Goal: Information Seeking & Learning: Find contact information

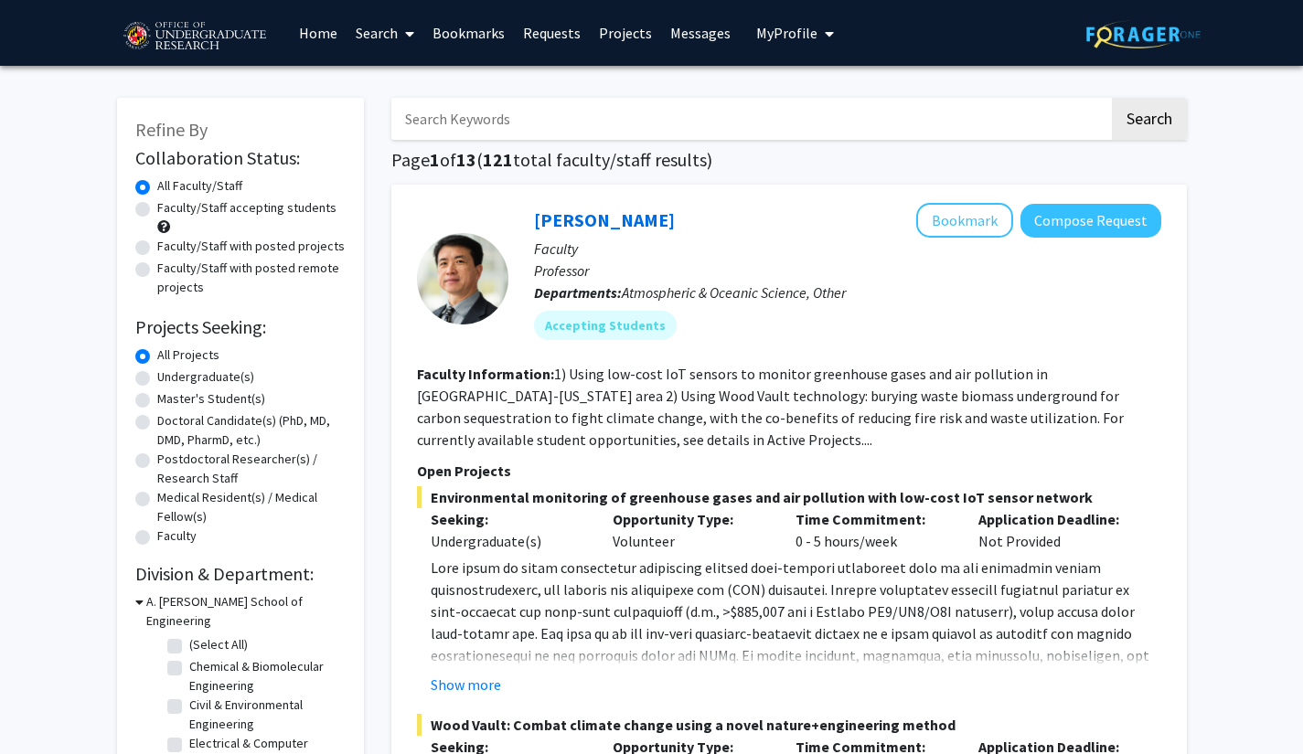
click at [525, 28] on link "Requests" at bounding box center [552, 33] width 76 height 64
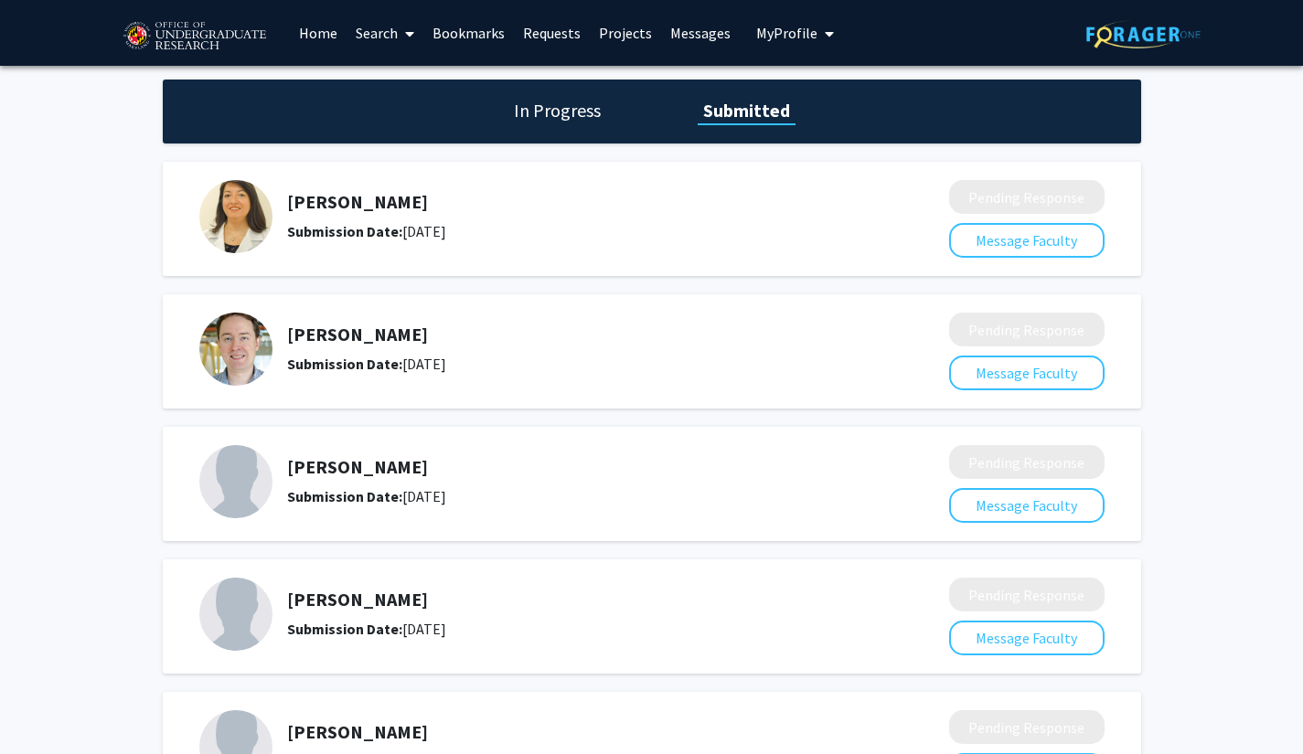
click at [475, 30] on link "Bookmarks" at bounding box center [468, 33] width 91 height 64
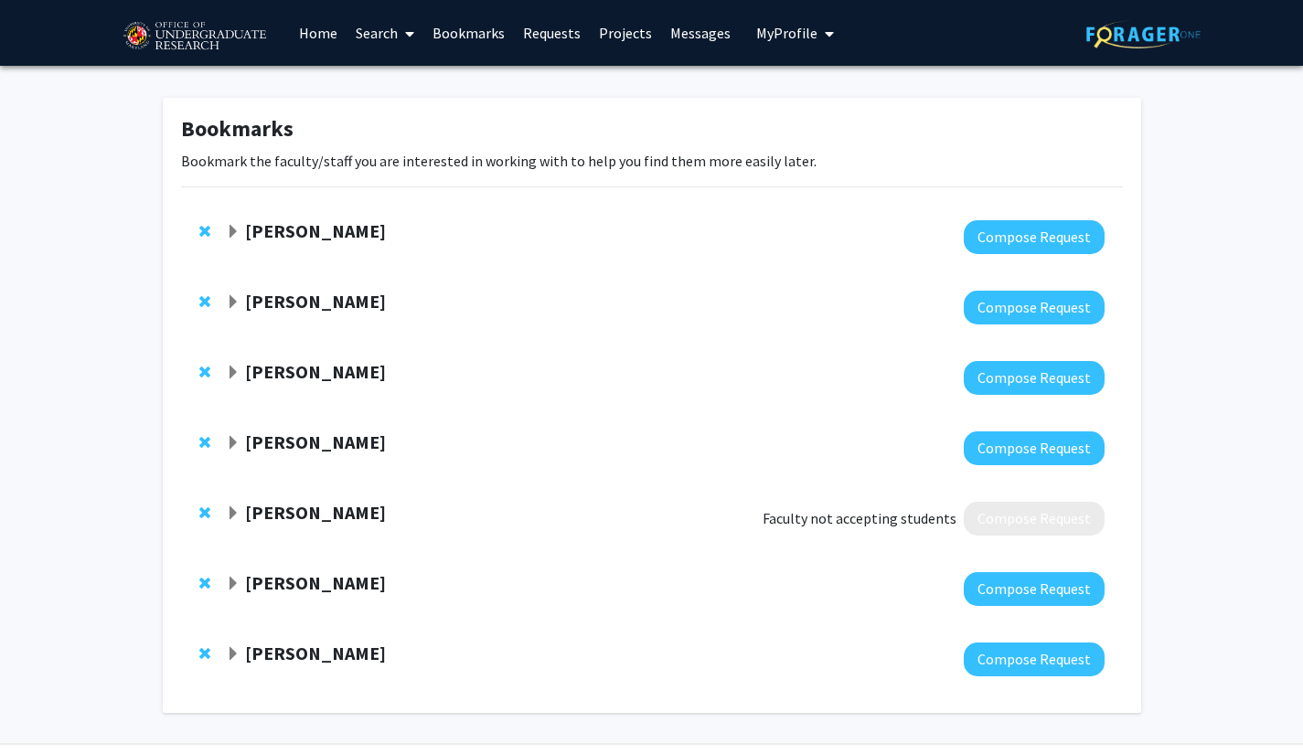
click at [281, 300] on strong "[PERSON_NAME]" at bounding box center [315, 301] width 141 height 23
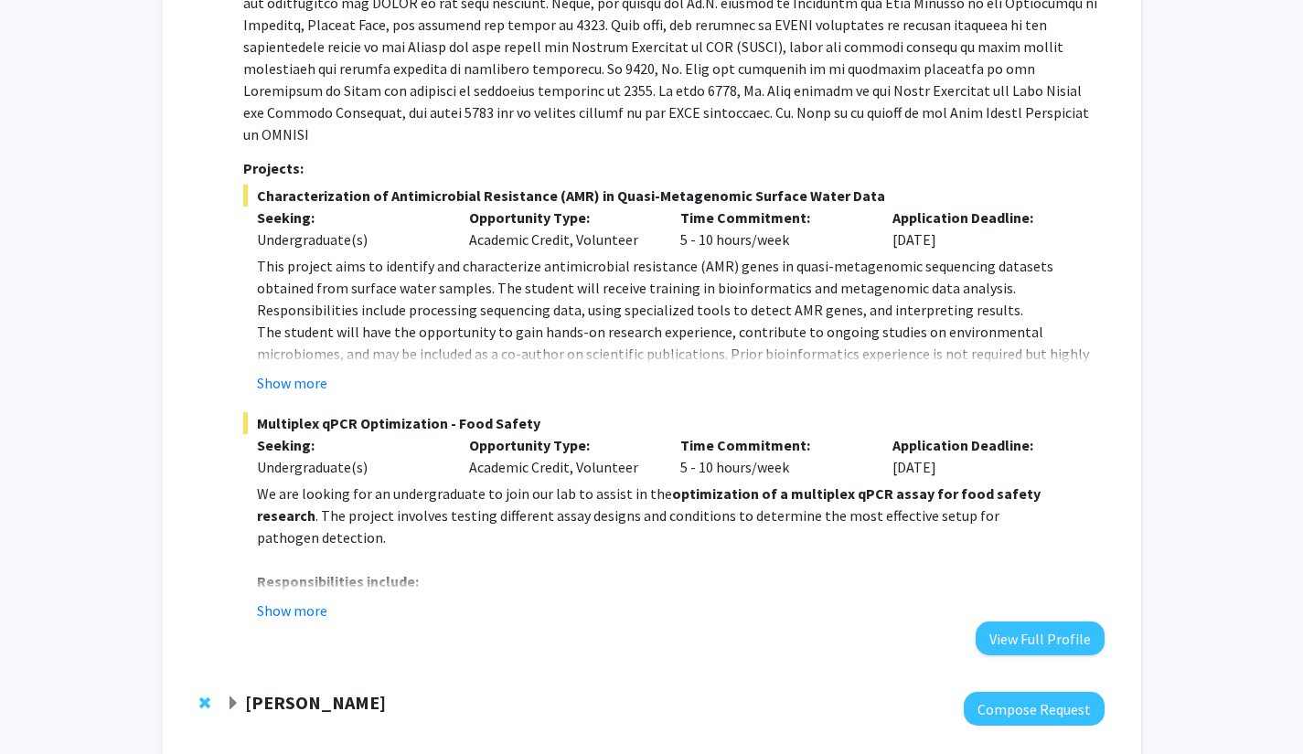
scroll to position [433, 0]
click at [307, 371] on button "Show more" at bounding box center [292, 382] width 70 height 22
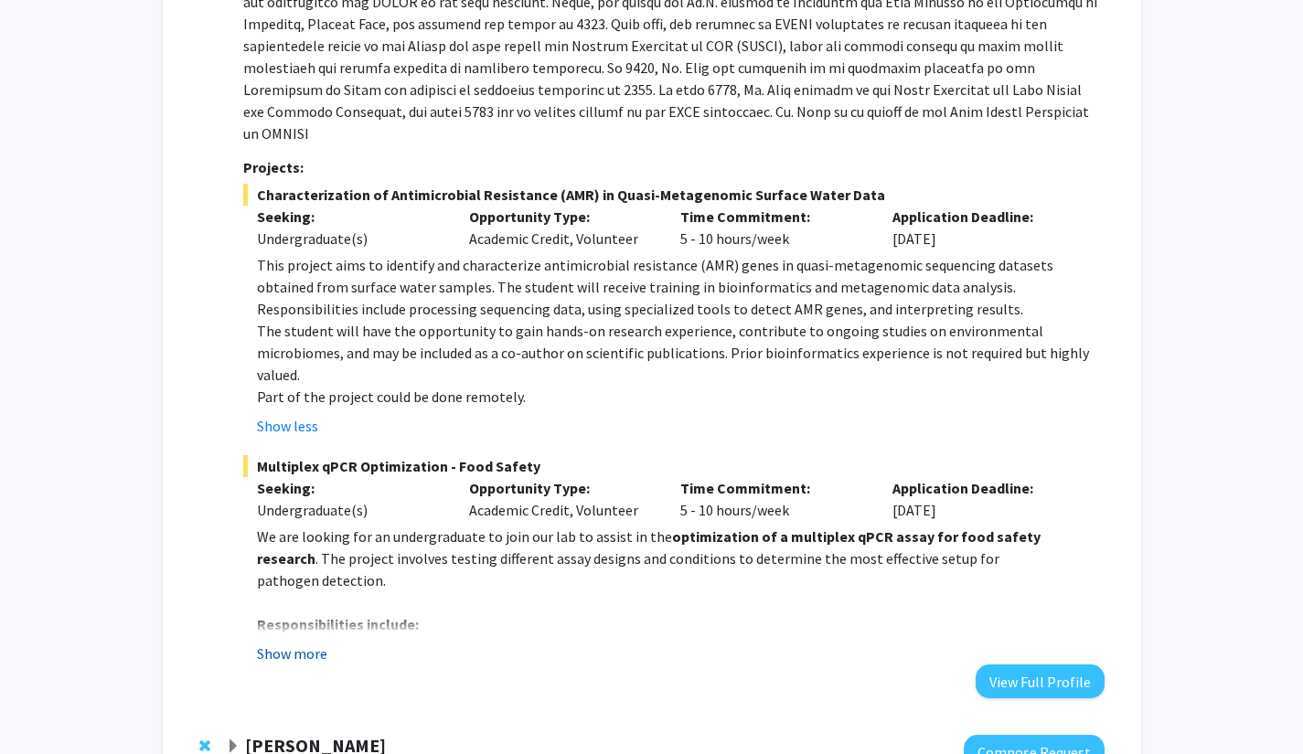
click at [300, 643] on button "Show more" at bounding box center [292, 654] width 70 height 22
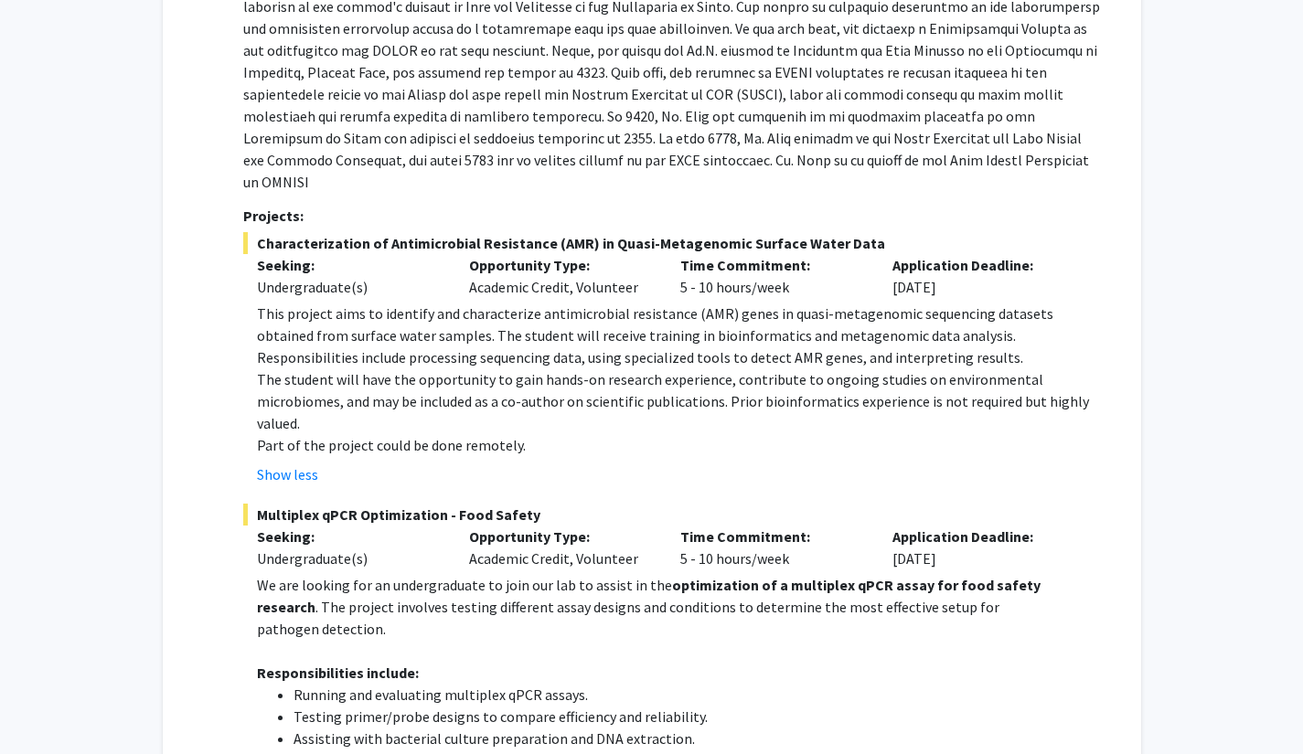
scroll to position [386, 0]
click at [302, 463] on button "Show less" at bounding box center [287, 474] width 61 height 22
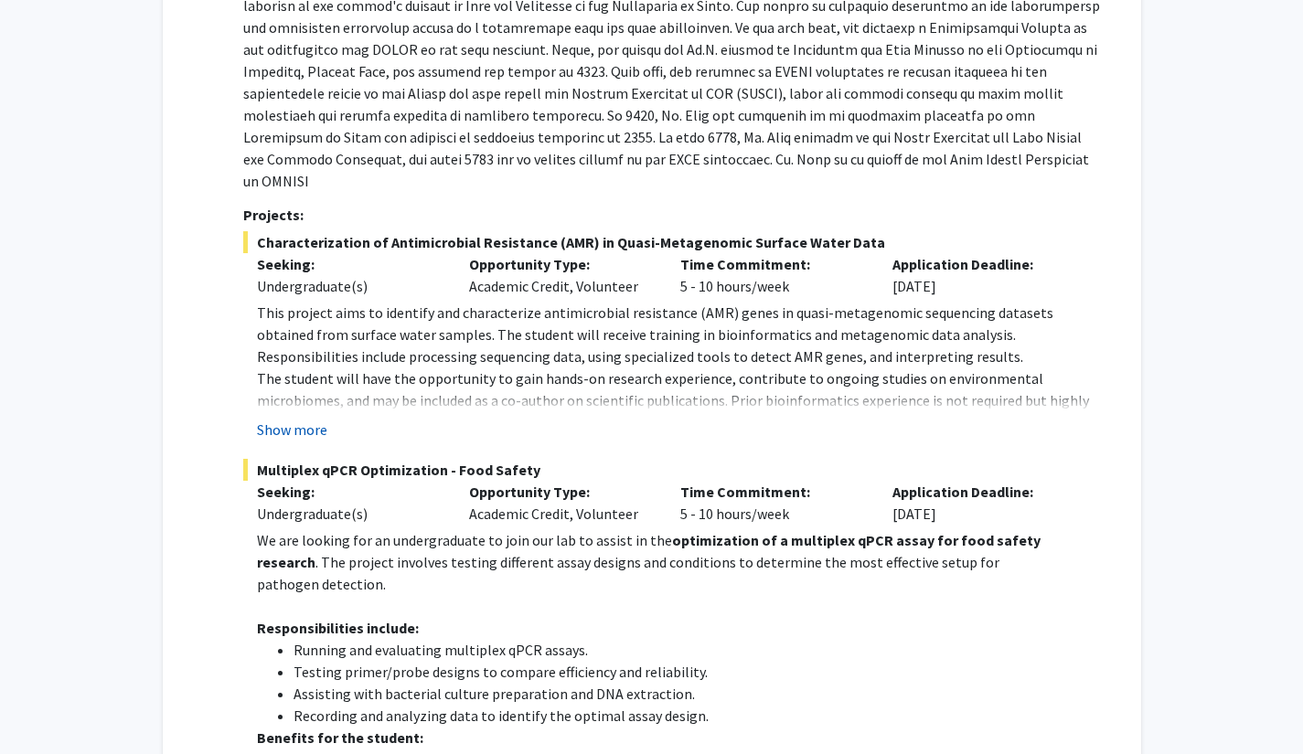
click at [303, 419] on button "Show more" at bounding box center [292, 430] width 70 height 22
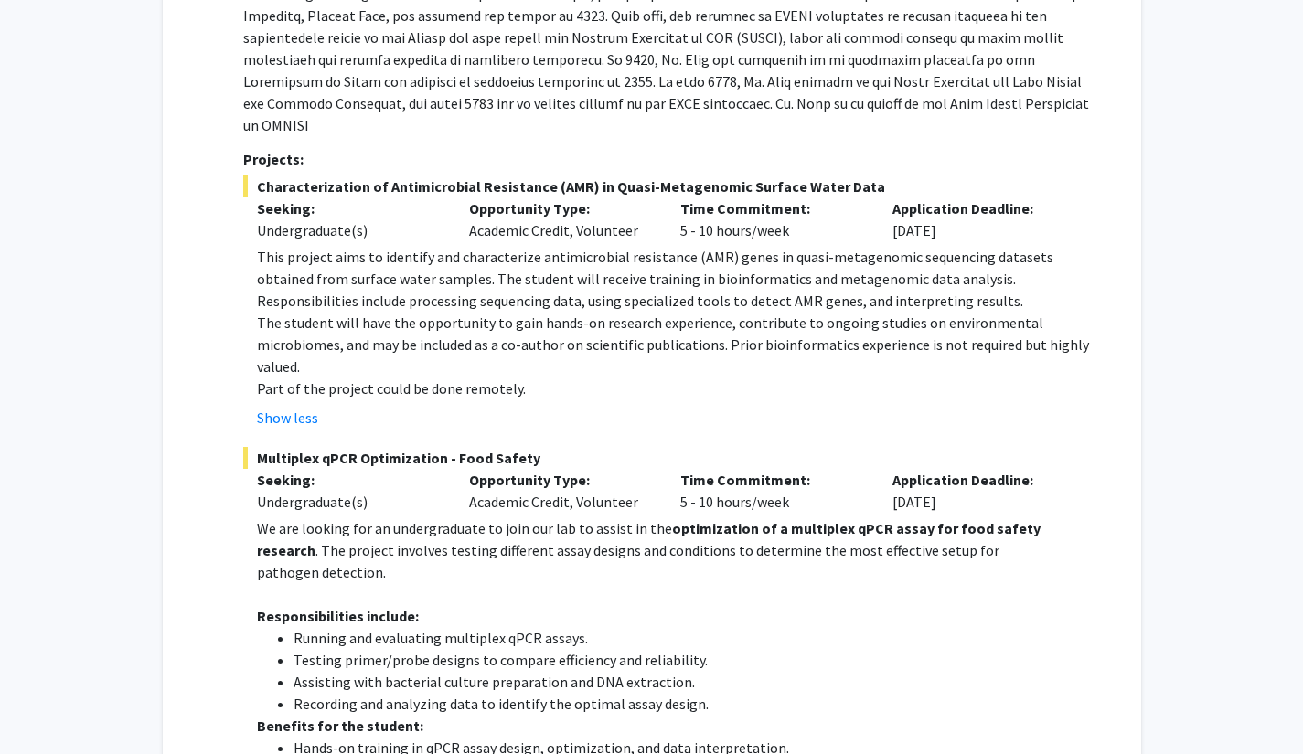
scroll to position [0, 0]
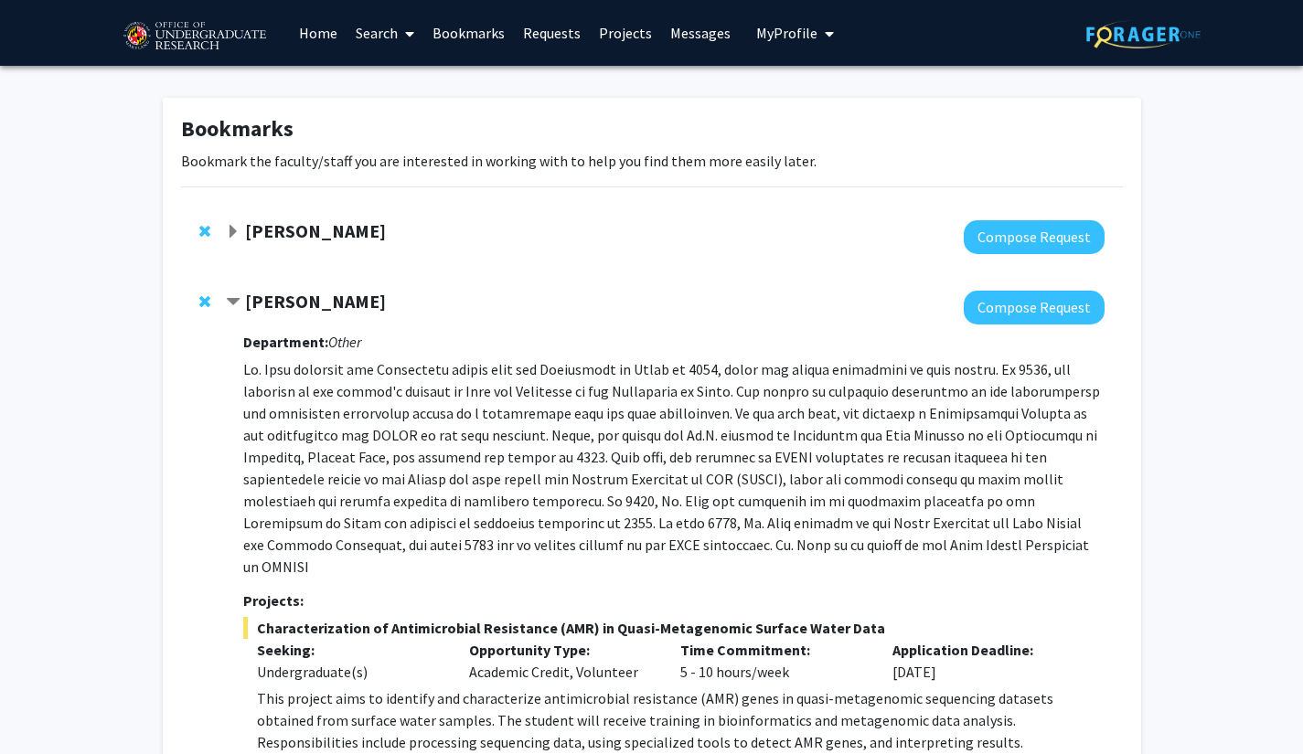
click at [681, 37] on link "Messages" at bounding box center [700, 33] width 79 height 64
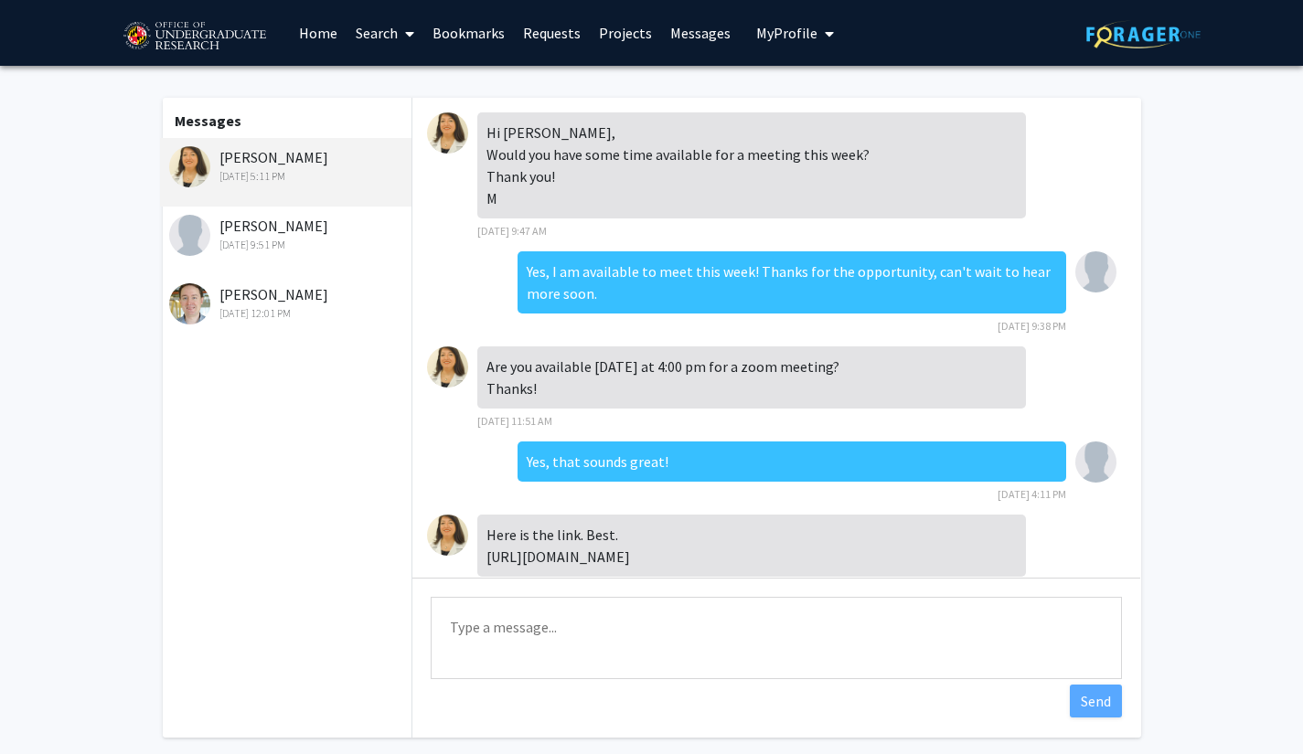
scroll to position [47, 0]
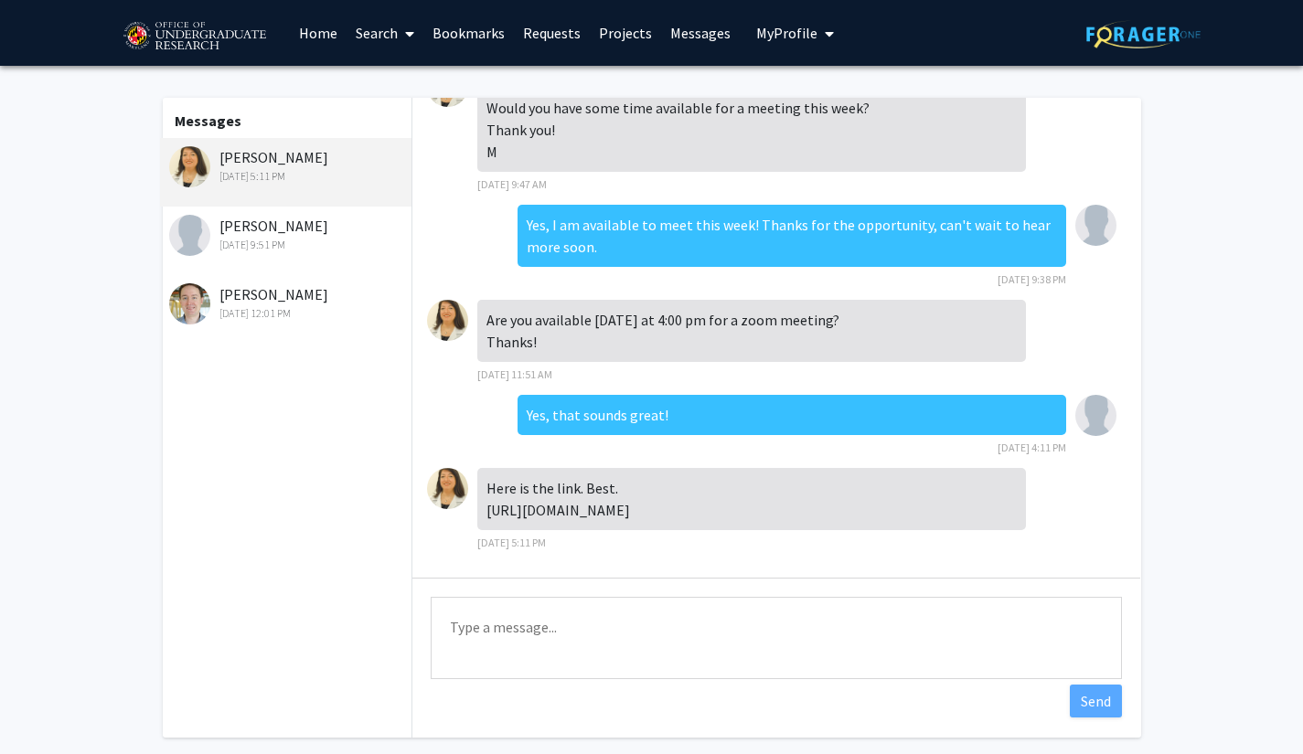
click at [540, 36] on link "Requests" at bounding box center [552, 33] width 76 height 64
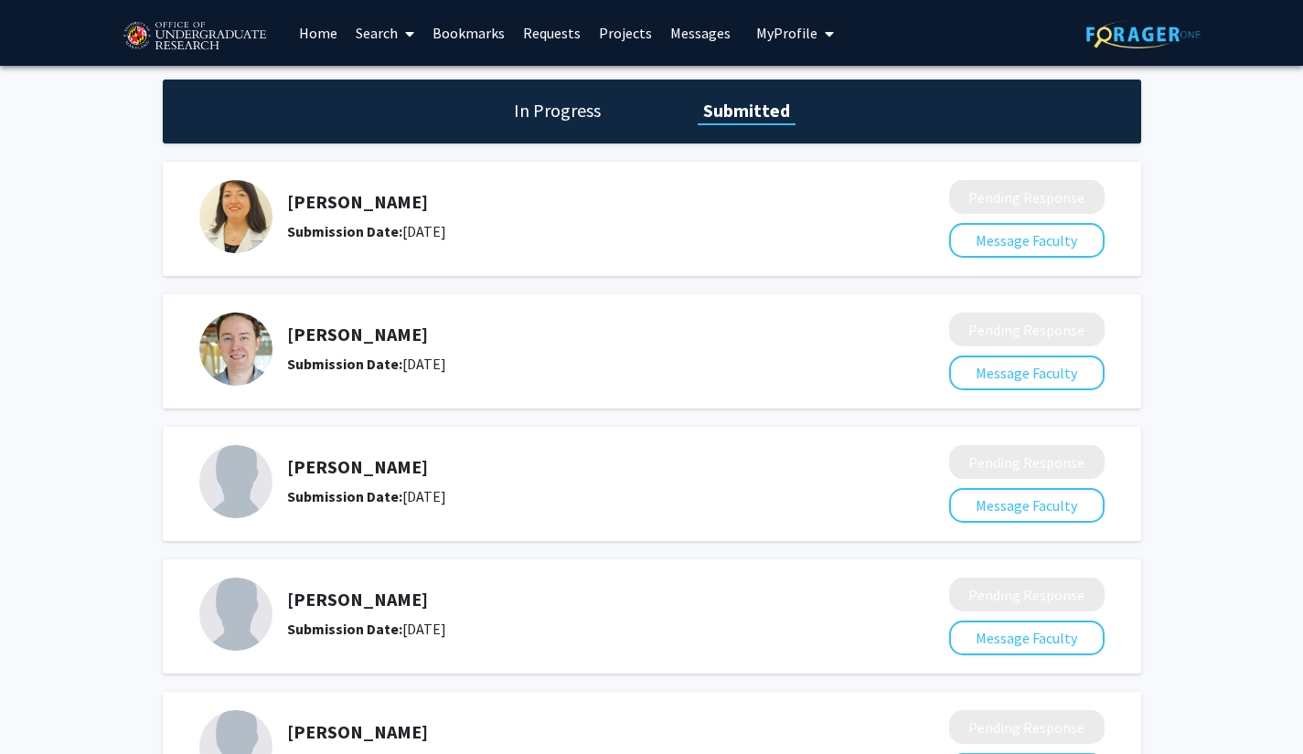
click at [495, 29] on link "Bookmarks" at bounding box center [468, 33] width 91 height 64
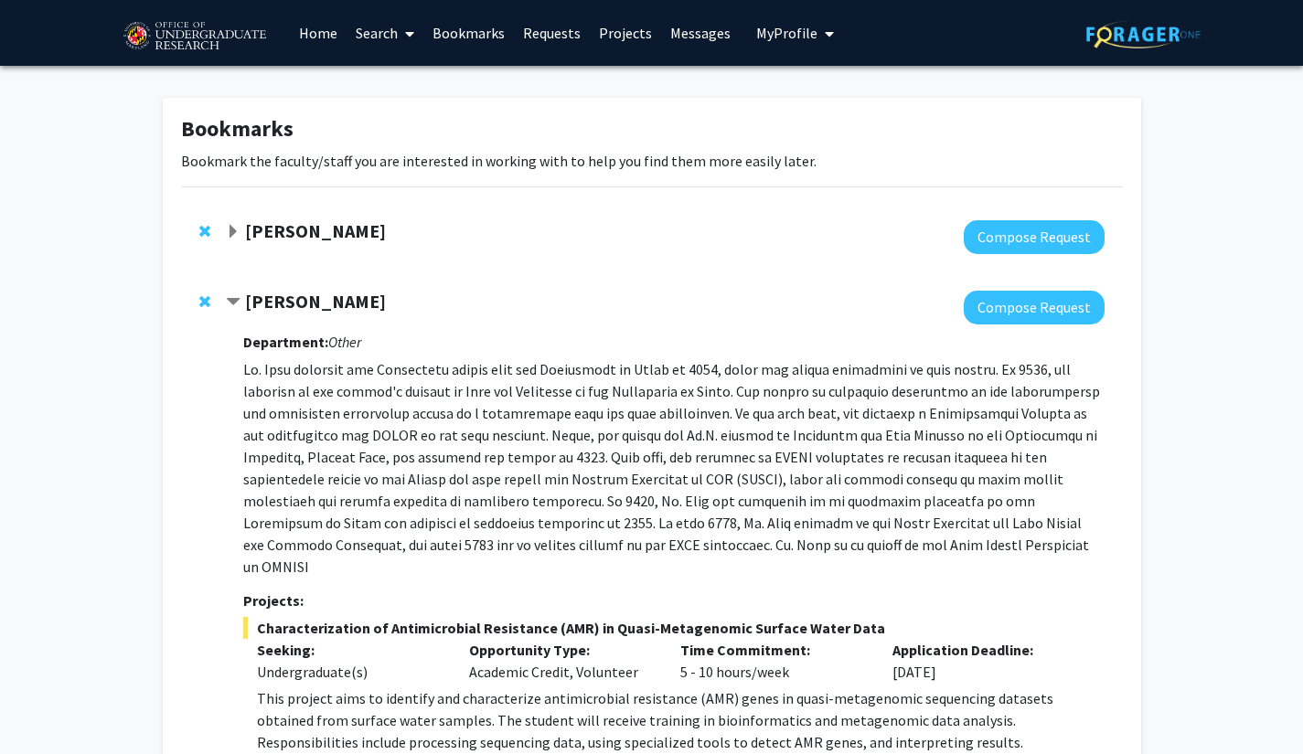
click at [308, 299] on strong "[PERSON_NAME]" at bounding box center [315, 301] width 141 height 23
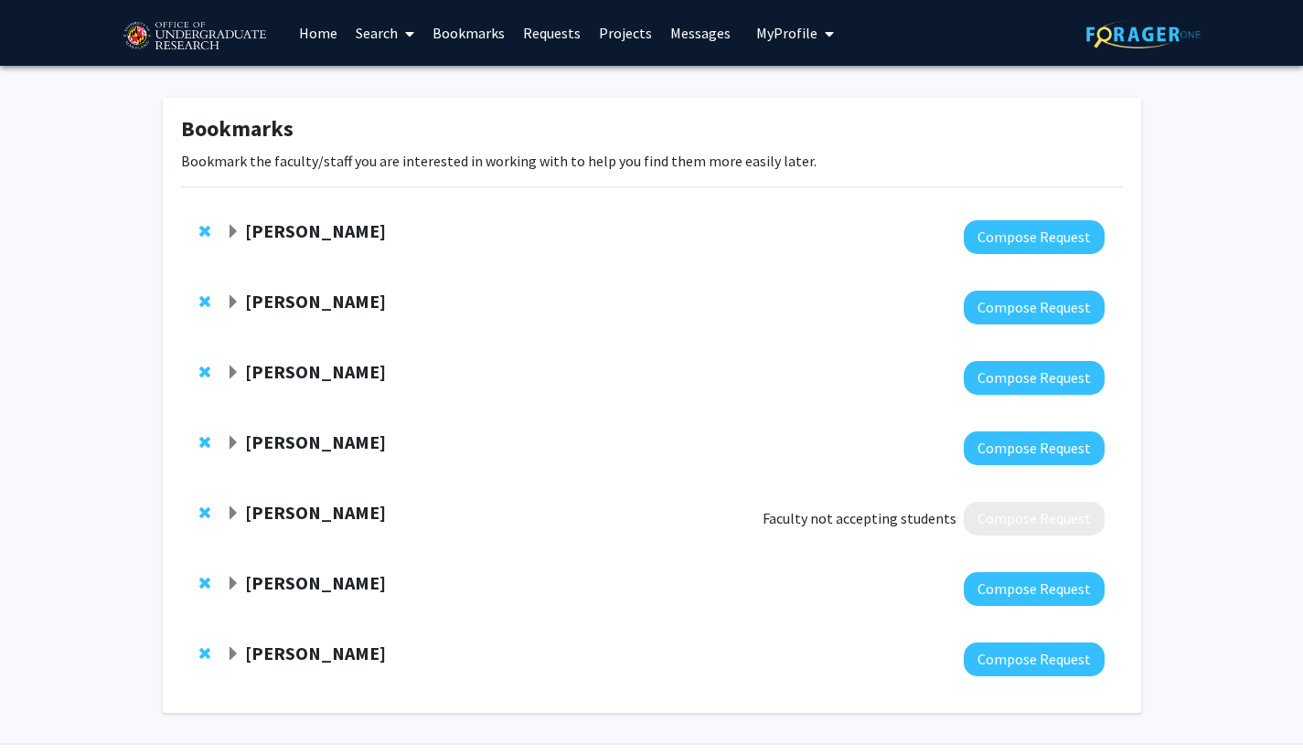
click at [308, 299] on strong "[PERSON_NAME]" at bounding box center [315, 301] width 141 height 23
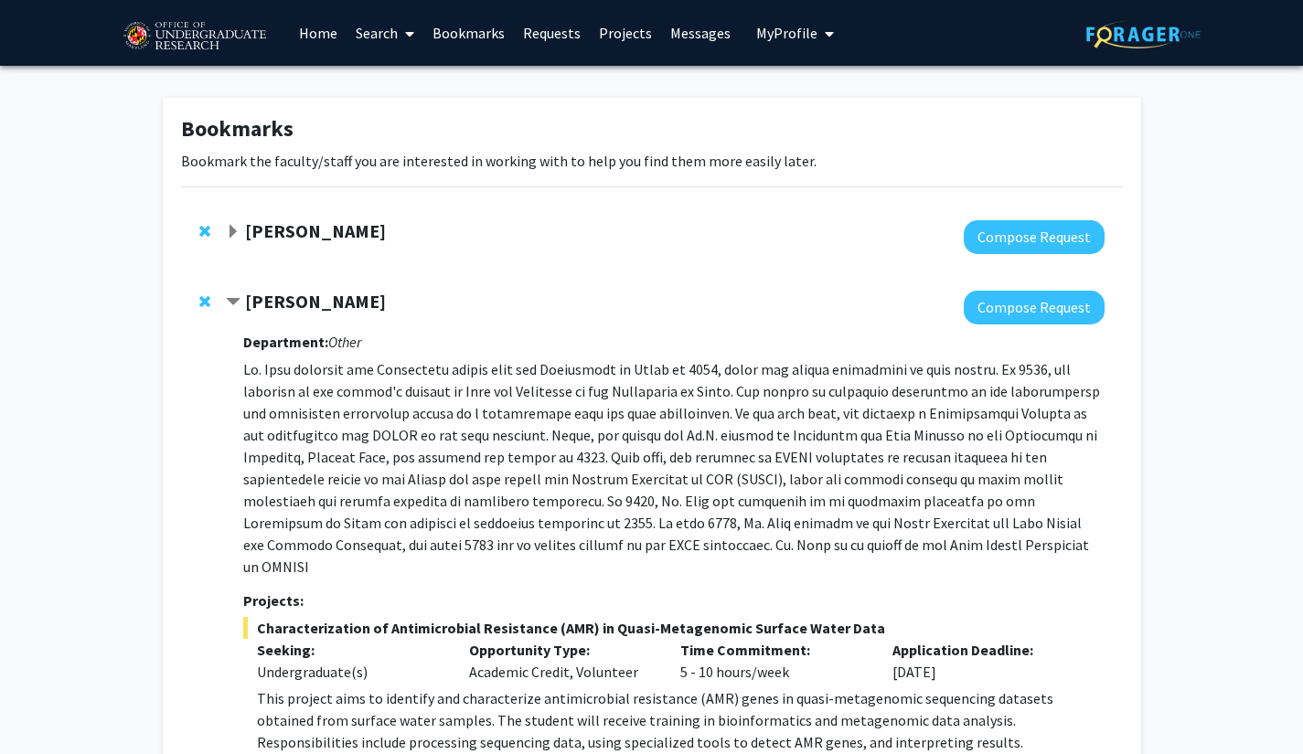
click at [564, 27] on link "Requests" at bounding box center [552, 33] width 76 height 64
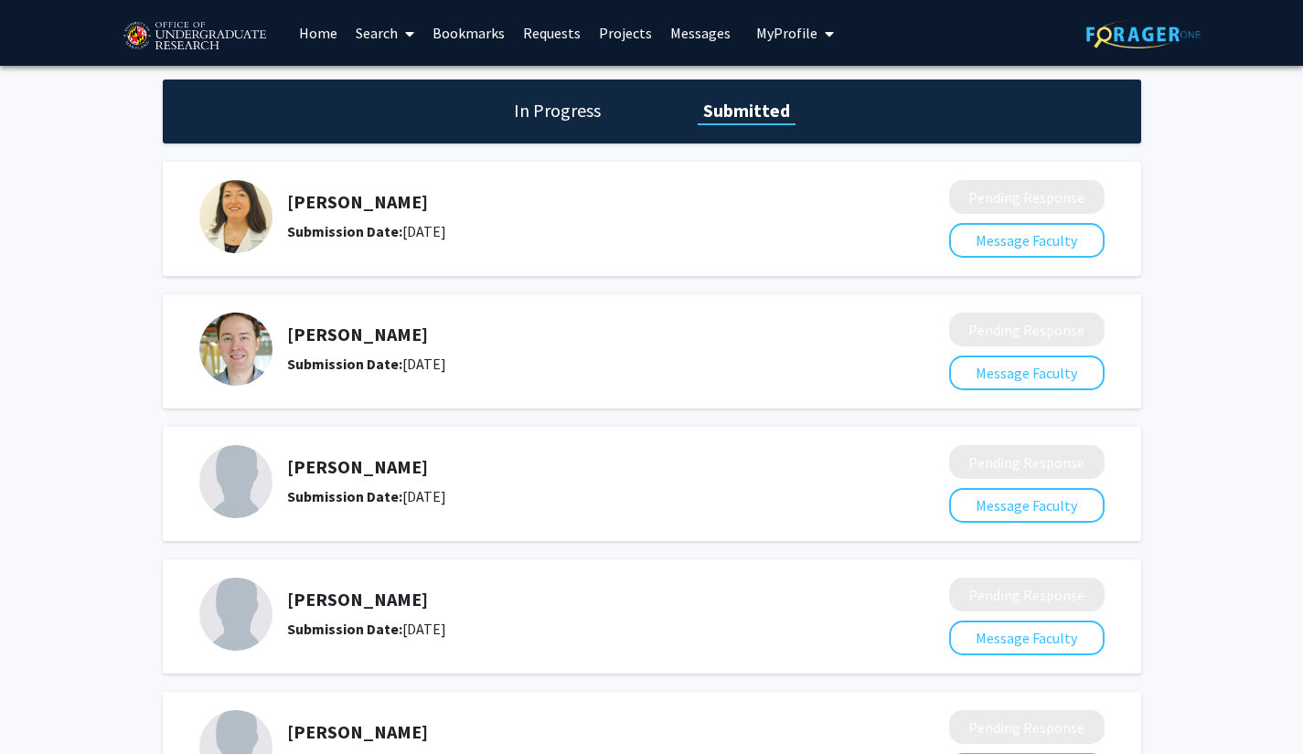
click at [239, 207] on img at bounding box center [235, 216] width 73 height 73
click at [543, 110] on h1 "In Progress" at bounding box center [557, 111] width 98 height 26
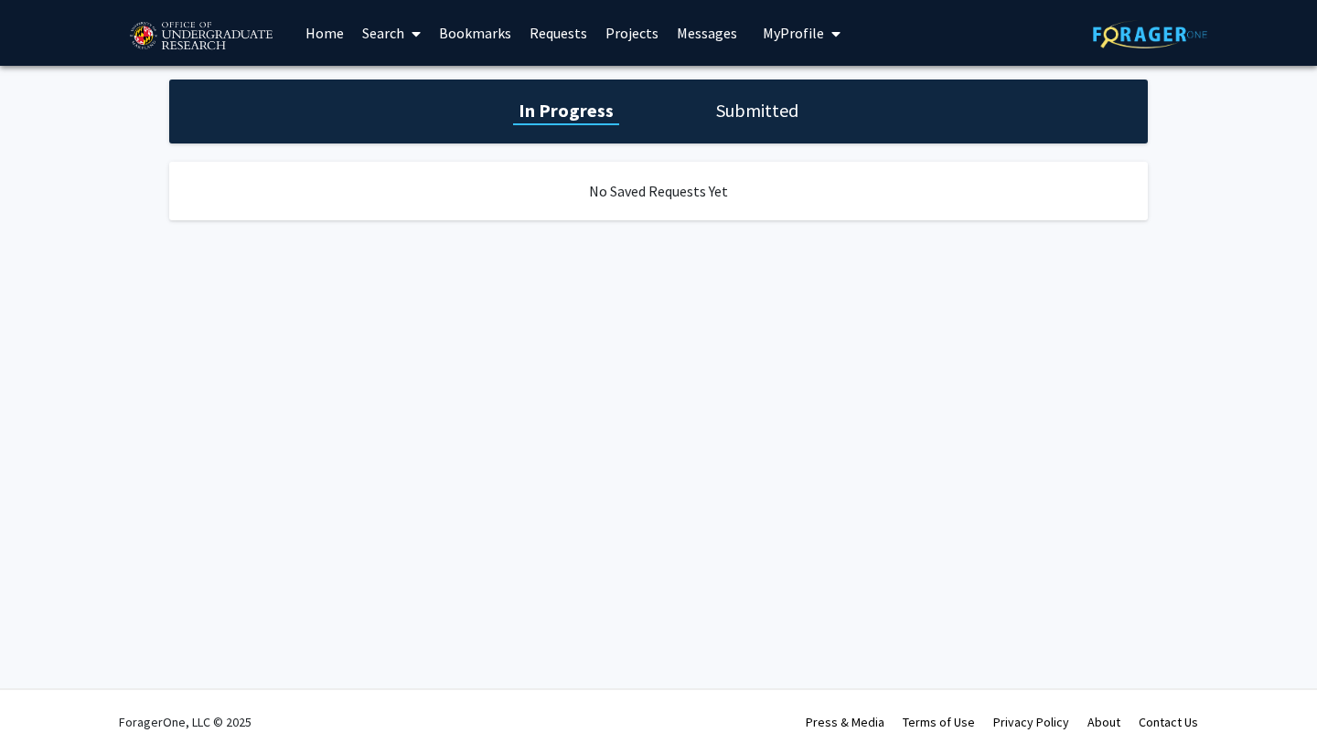
click at [742, 104] on h1 "Submitted" at bounding box center [756, 111] width 93 height 26
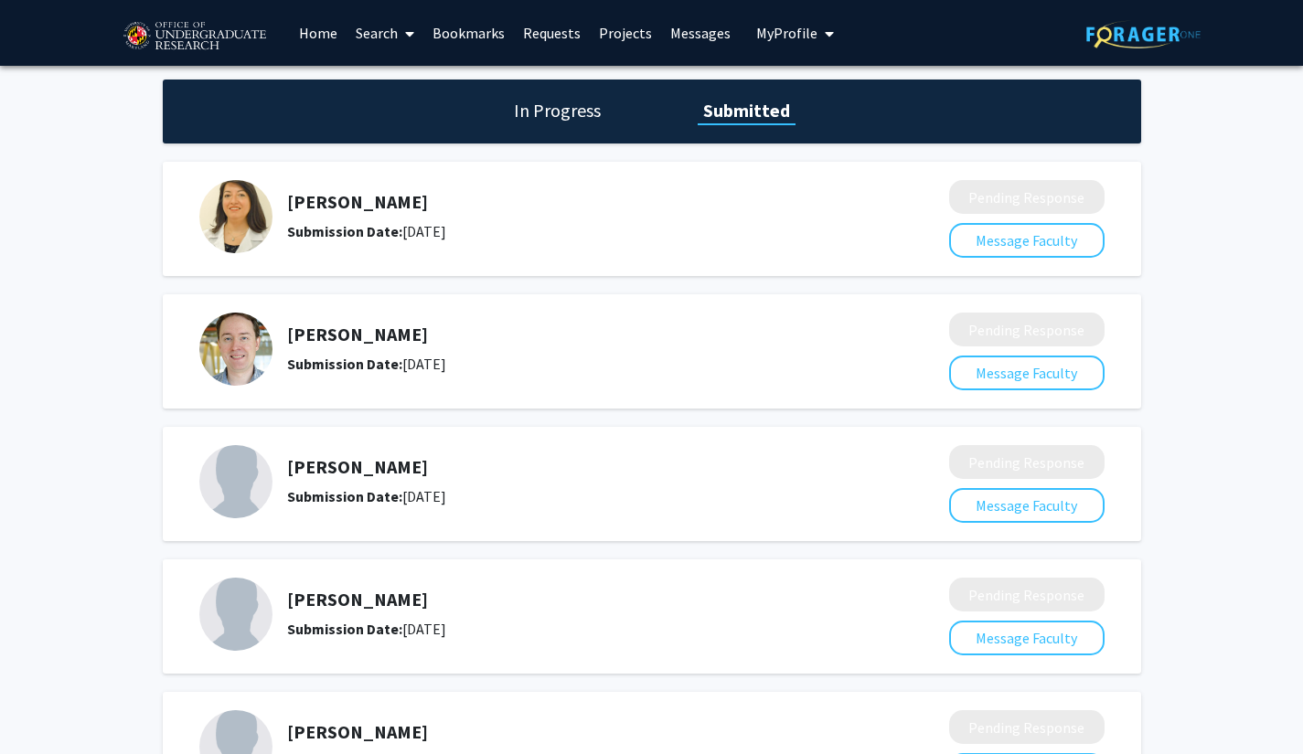
click at [384, 26] on link "Search" at bounding box center [385, 33] width 77 height 64
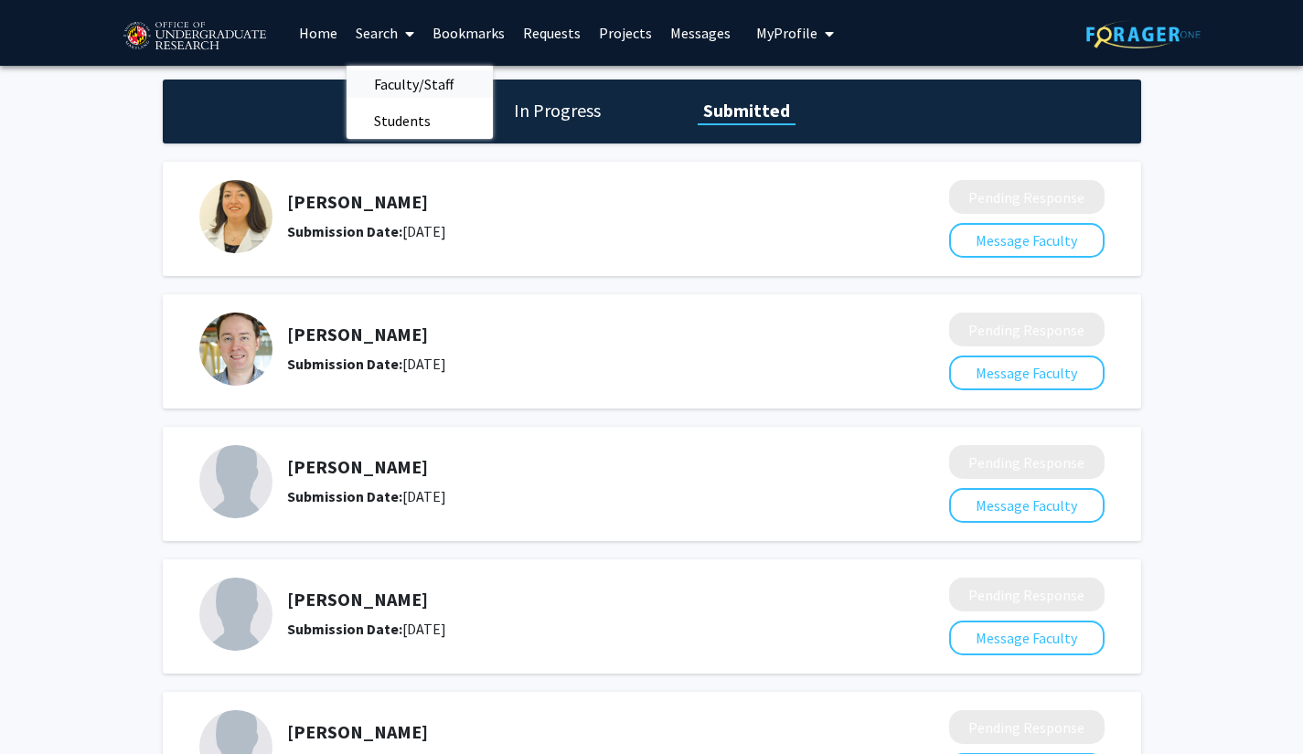
click at [396, 80] on span "Faculty/Staff" at bounding box center [414, 84] width 134 height 37
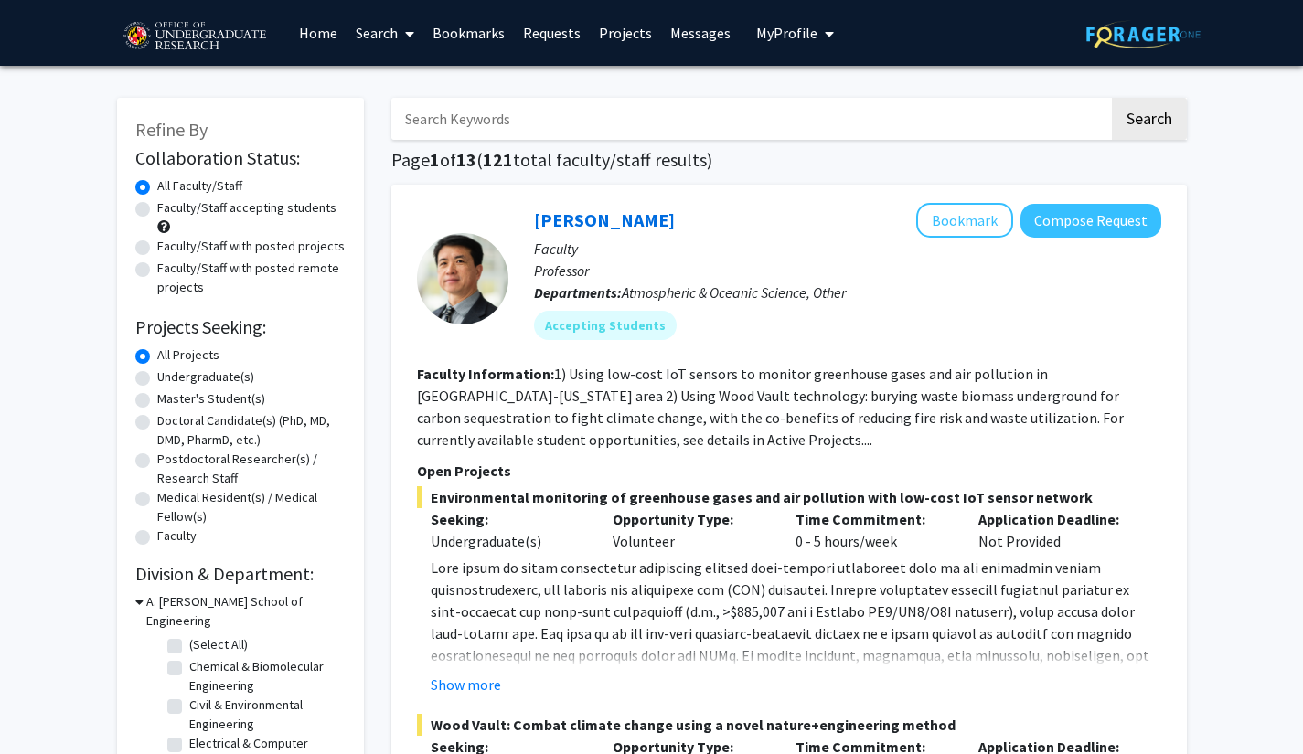
click at [457, 113] on input "Search Keywords" at bounding box center [750, 119] width 718 height 42
type input "magaly toro"
click at [1112, 98] on button "Search" at bounding box center [1149, 119] width 75 height 42
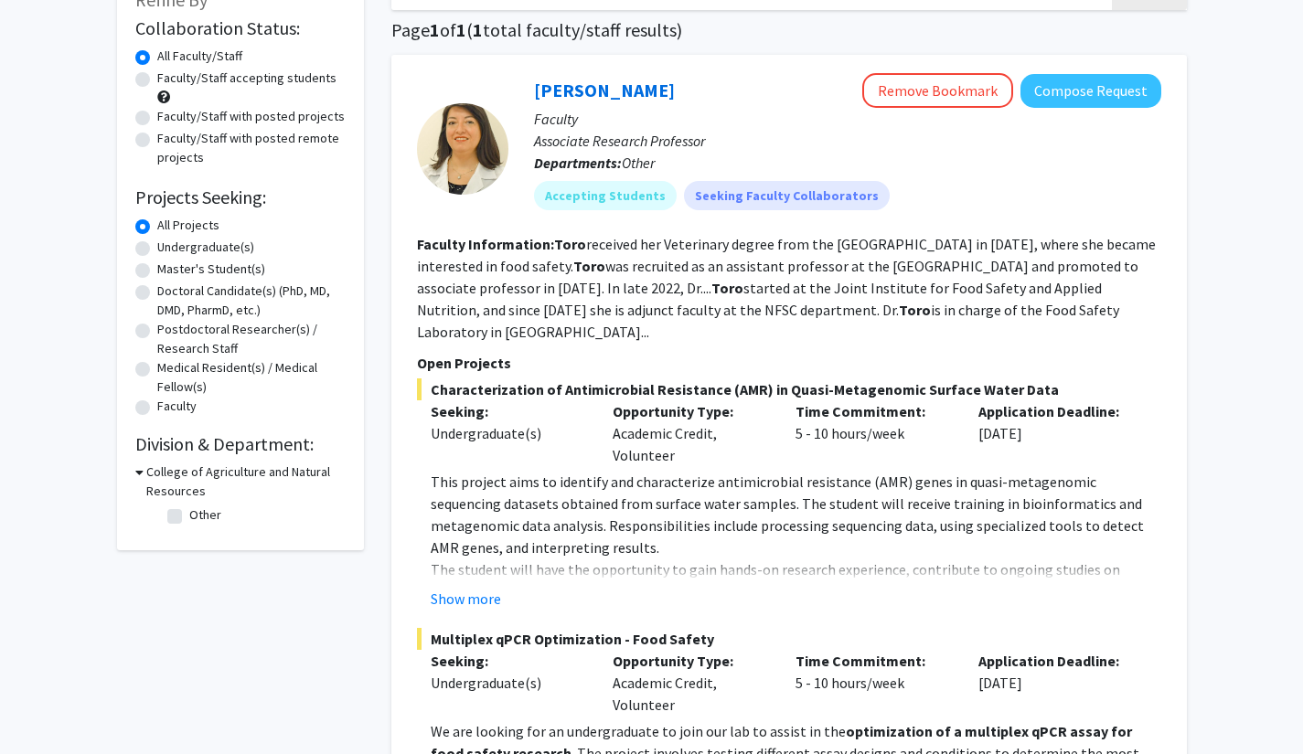
scroll to position [135, 0]
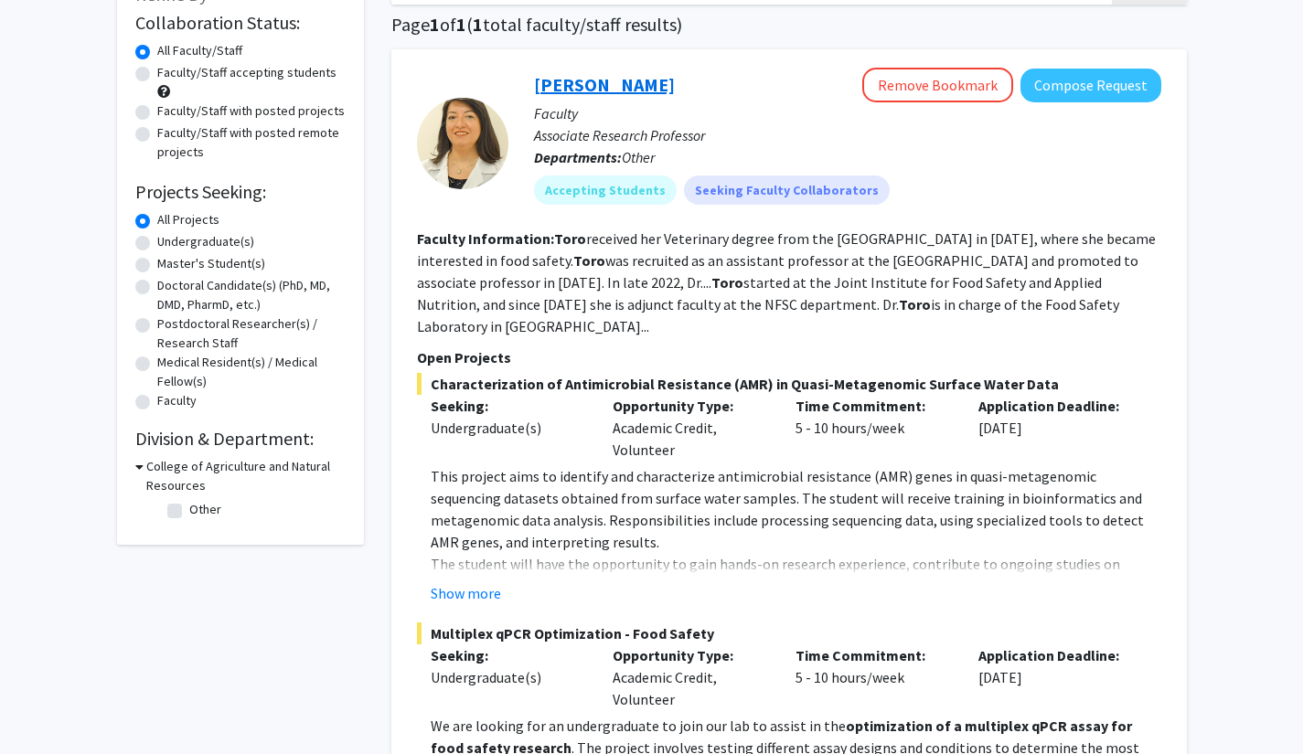
click at [572, 80] on link "[PERSON_NAME]" at bounding box center [604, 84] width 141 height 23
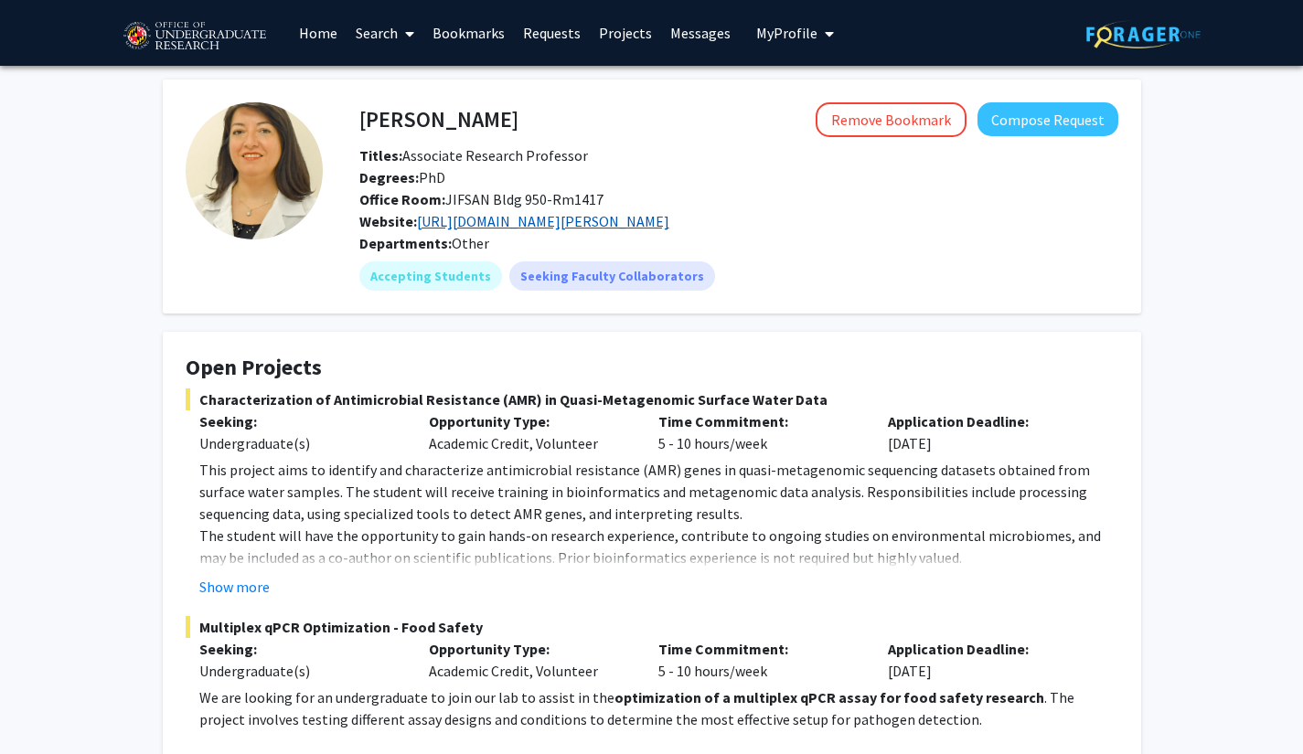
click at [614, 223] on link "https://jifsan.umd.edu/about/people/faculty/magaly" at bounding box center [543, 221] width 252 height 18
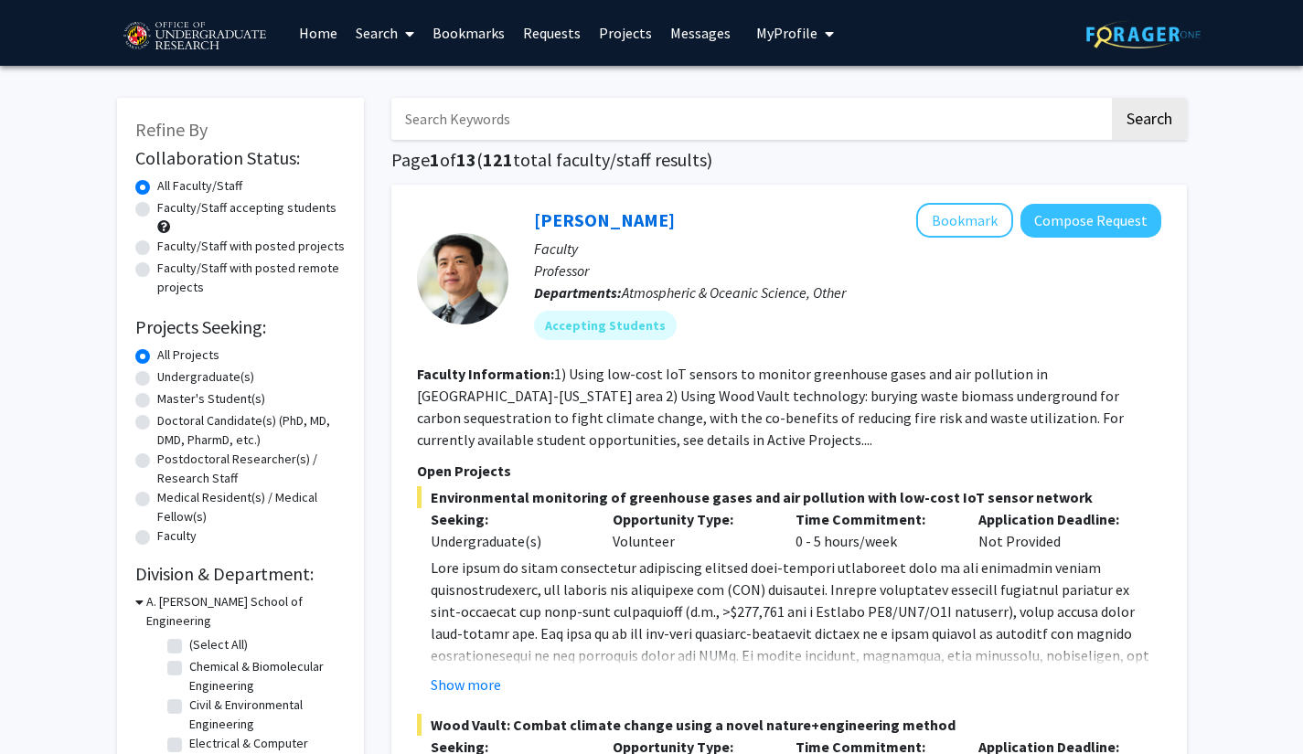
click at [547, 36] on link "Requests" at bounding box center [552, 33] width 76 height 64
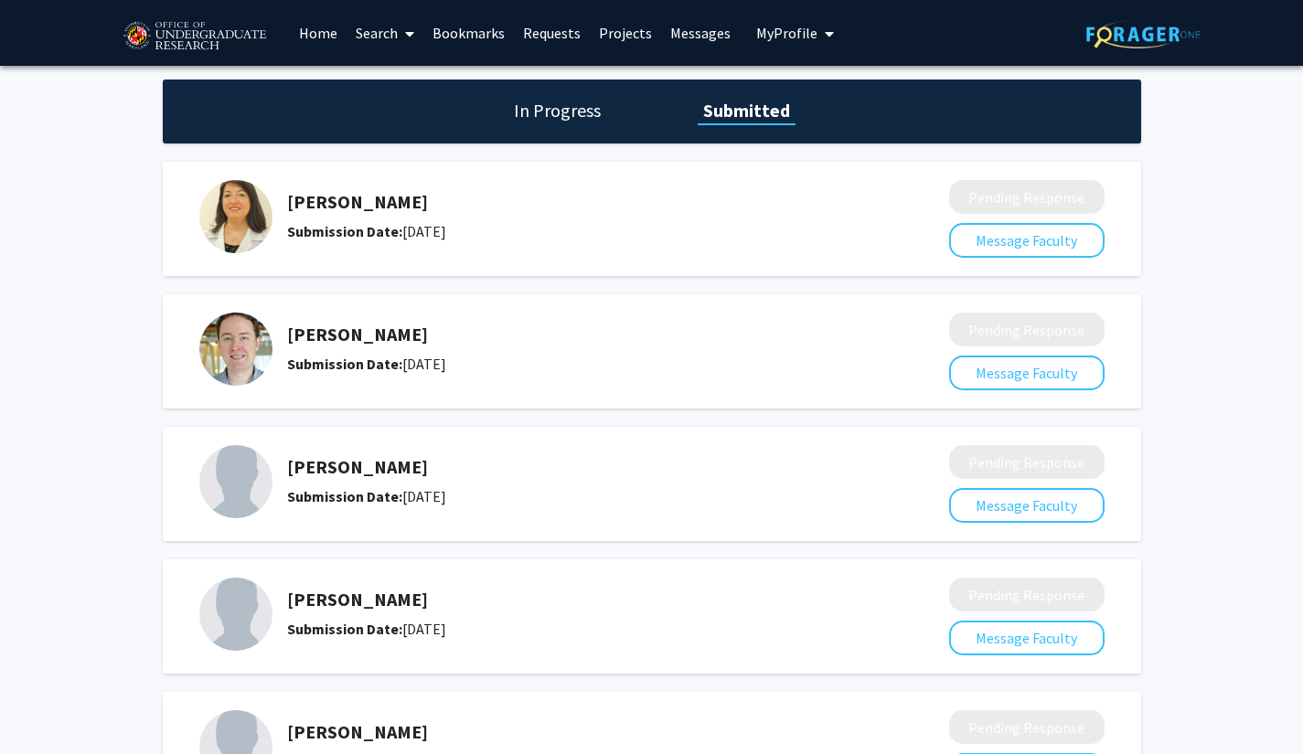
click at [702, 34] on link "Messages" at bounding box center [700, 33] width 79 height 64
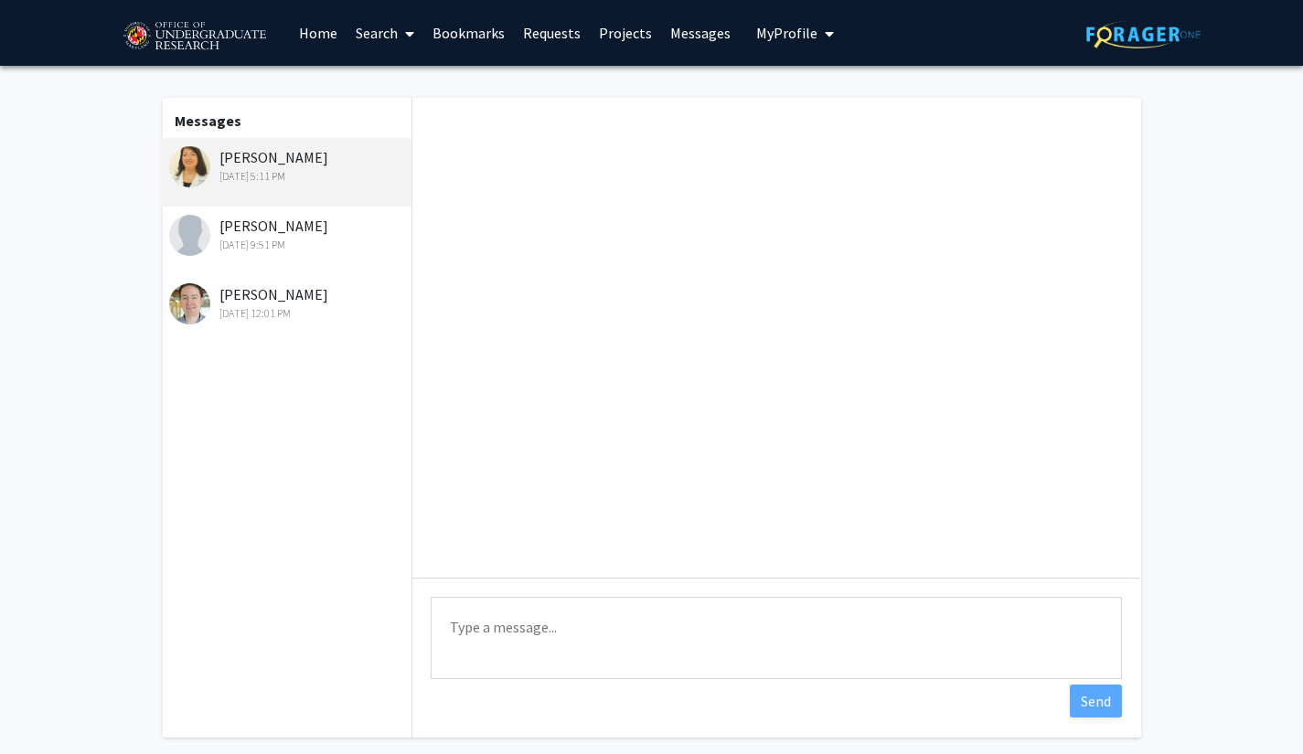
scroll to position [47, 0]
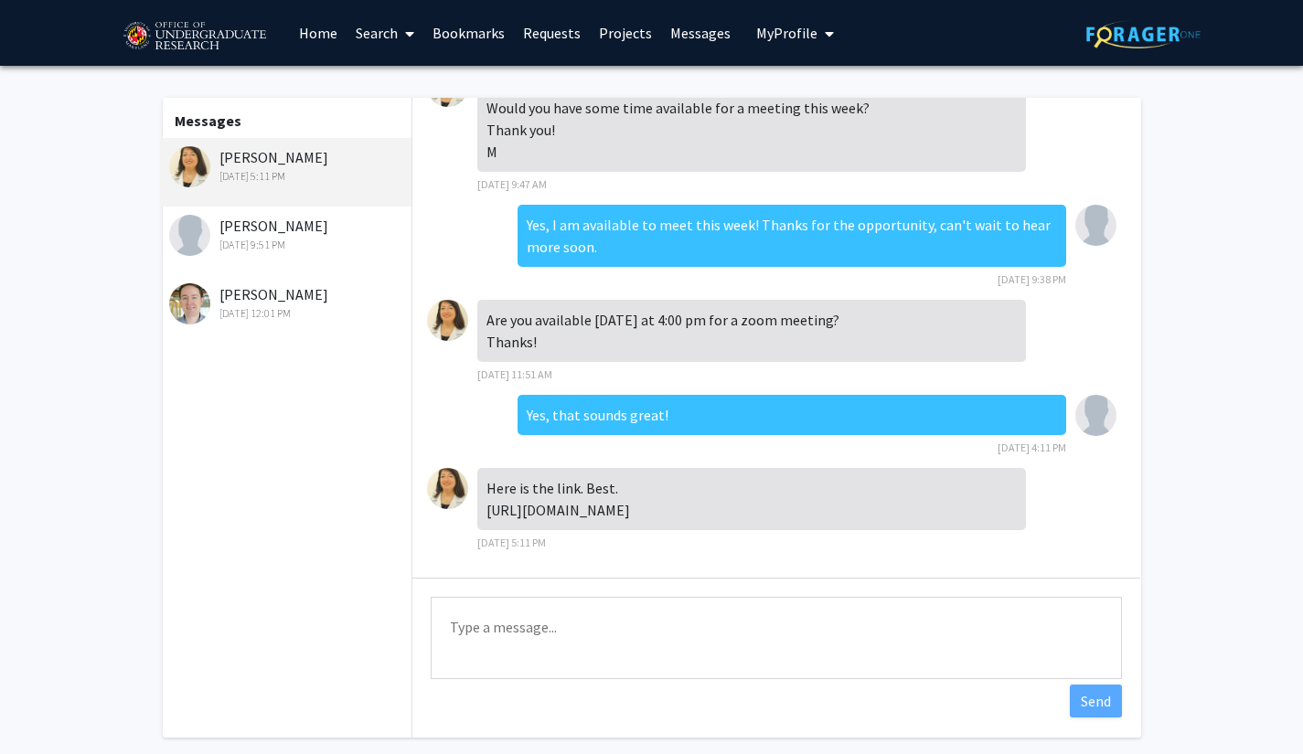
drag, startPoint x: 839, startPoint y: 508, endPoint x: 486, endPoint y: 515, distance: 353.0
click at [486, 515] on div "Here is the link. Best. [URL][DOMAIN_NAME]" at bounding box center [751, 499] width 549 height 62
copy div "[URL][DOMAIN_NAME]"
click at [262, 148] on div "[PERSON_NAME] [DATE] 5:11 PM" at bounding box center [288, 165] width 239 height 38
